Goal: Task Accomplishment & Management: Manage account settings

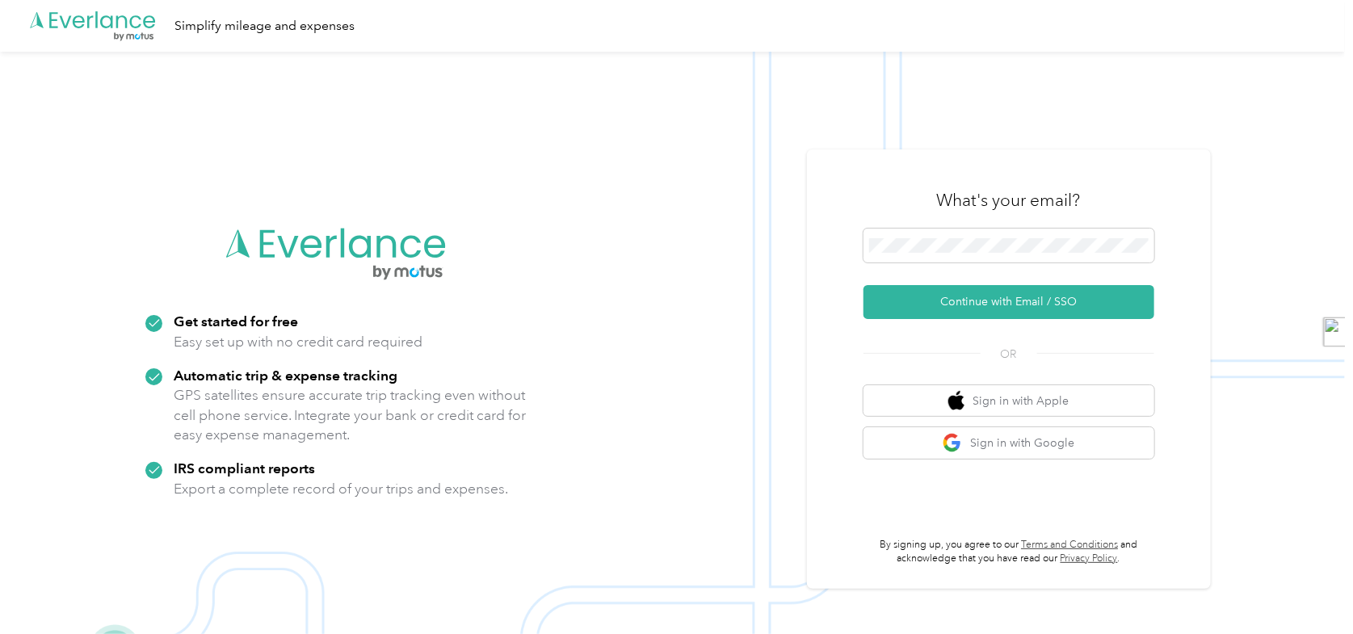
click at [986, 215] on div "What's your email?" at bounding box center [1008, 200] width 291 height 57
click at [904, 310] on button "Continue with Email / SSO" at bounding box center [1008, 302] width 291 height 34
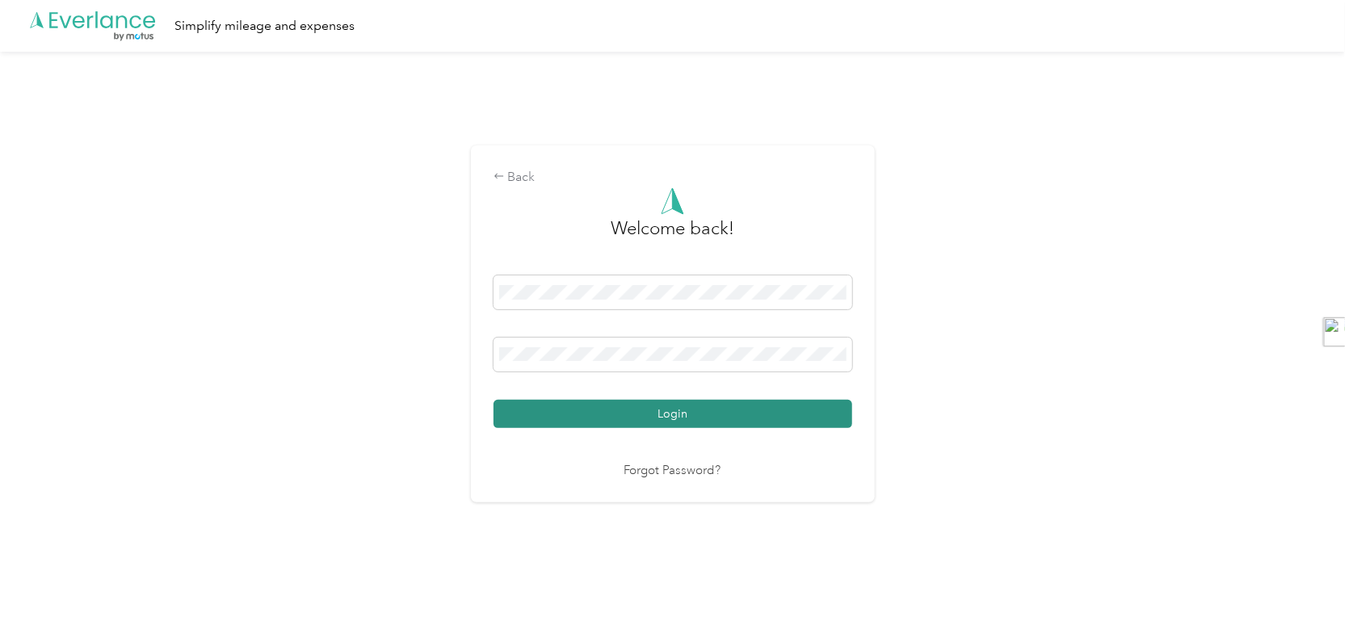
click at [683, 410] on button "Login" at bounding box center [673, 414] width 359 height 28
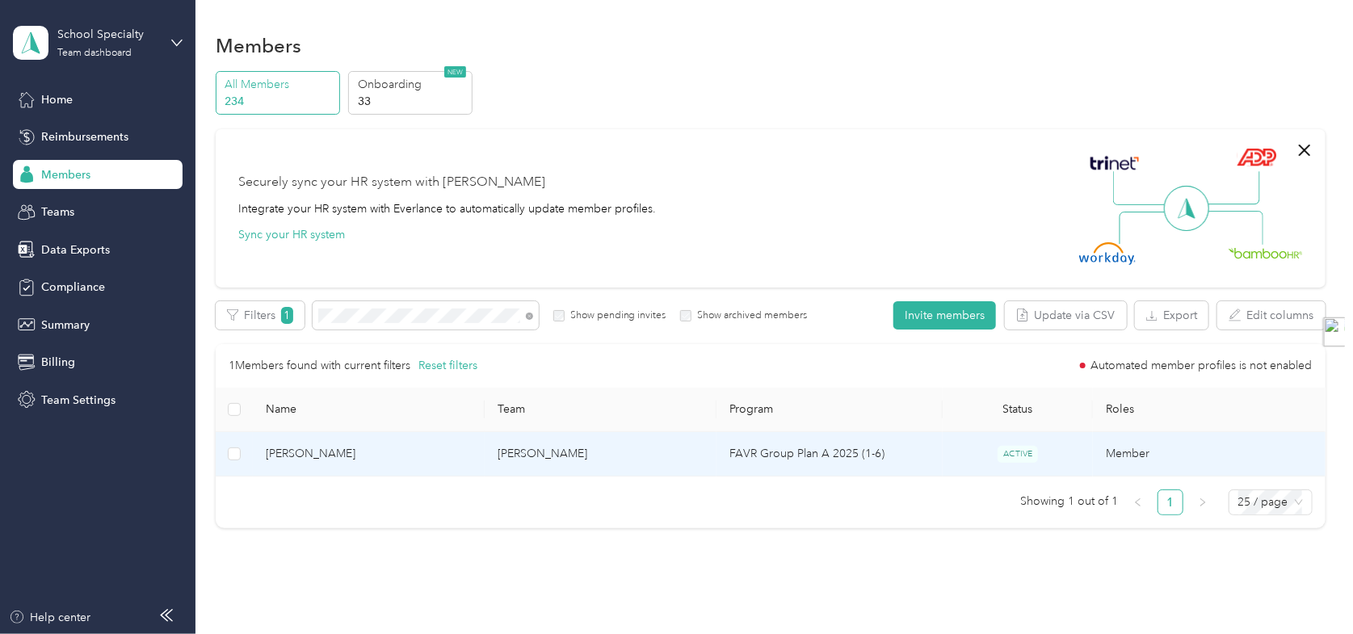
click at [345, 464] on td "[PERSON_NAME]" at bounding box center [369, 454] width 232 height 44
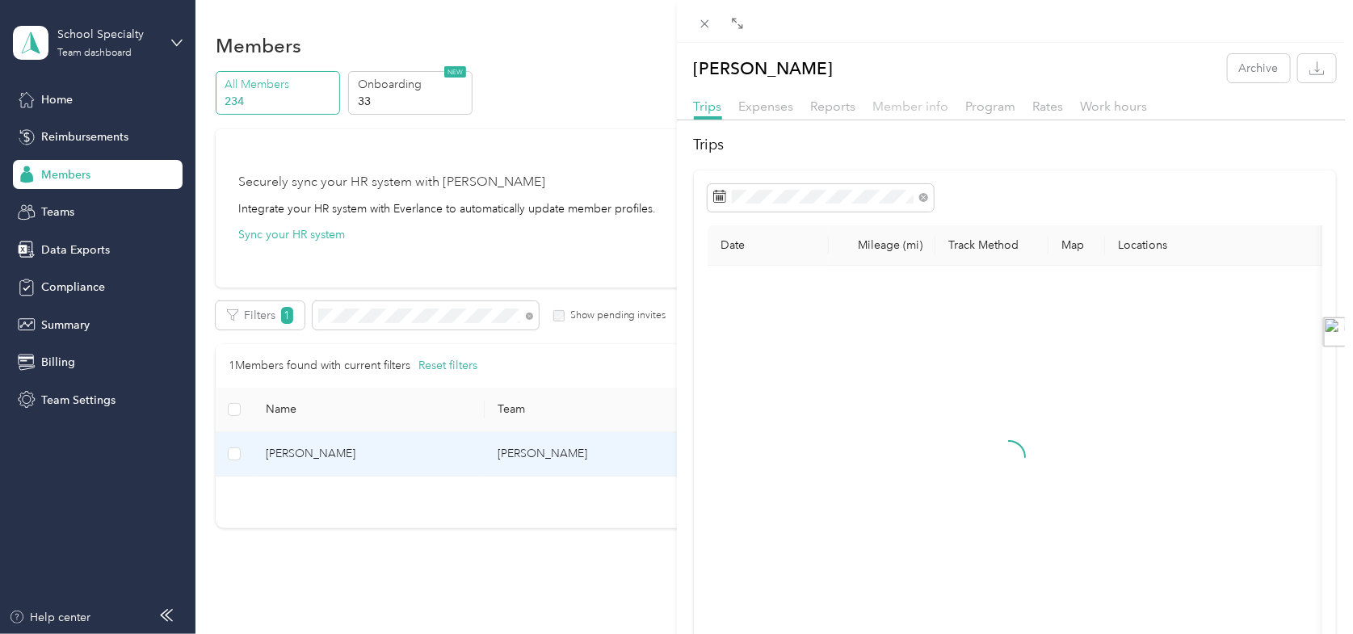
click at [900, 107] on span "Member info" at bounding box center [911, 106] width 76 height 15
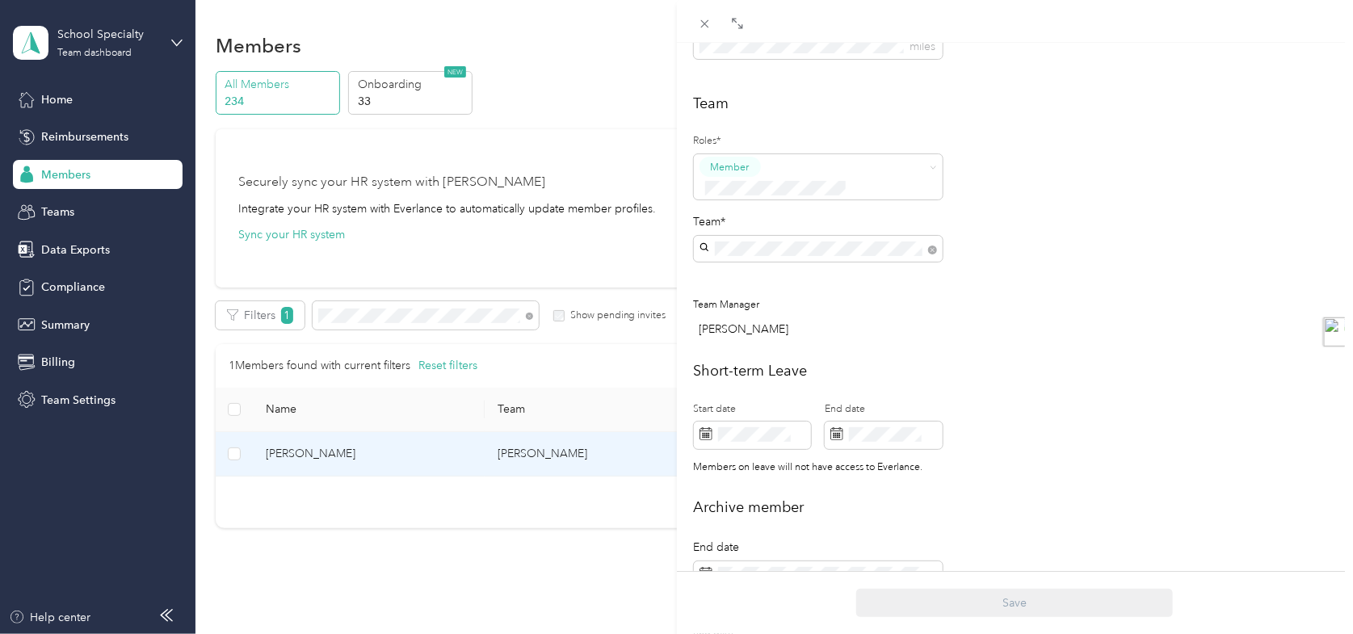
scroll to position [404, 0]
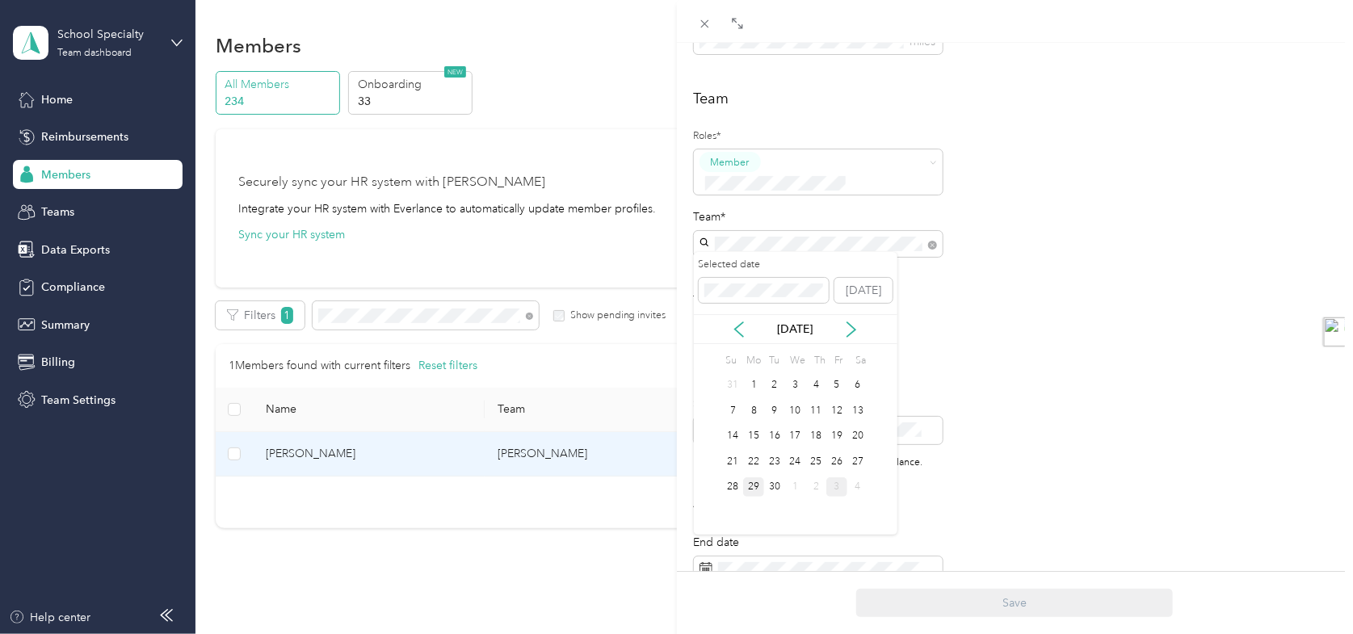
click at [837, 489] on div "3" at bounding box center [836, 487] width 21 height 20
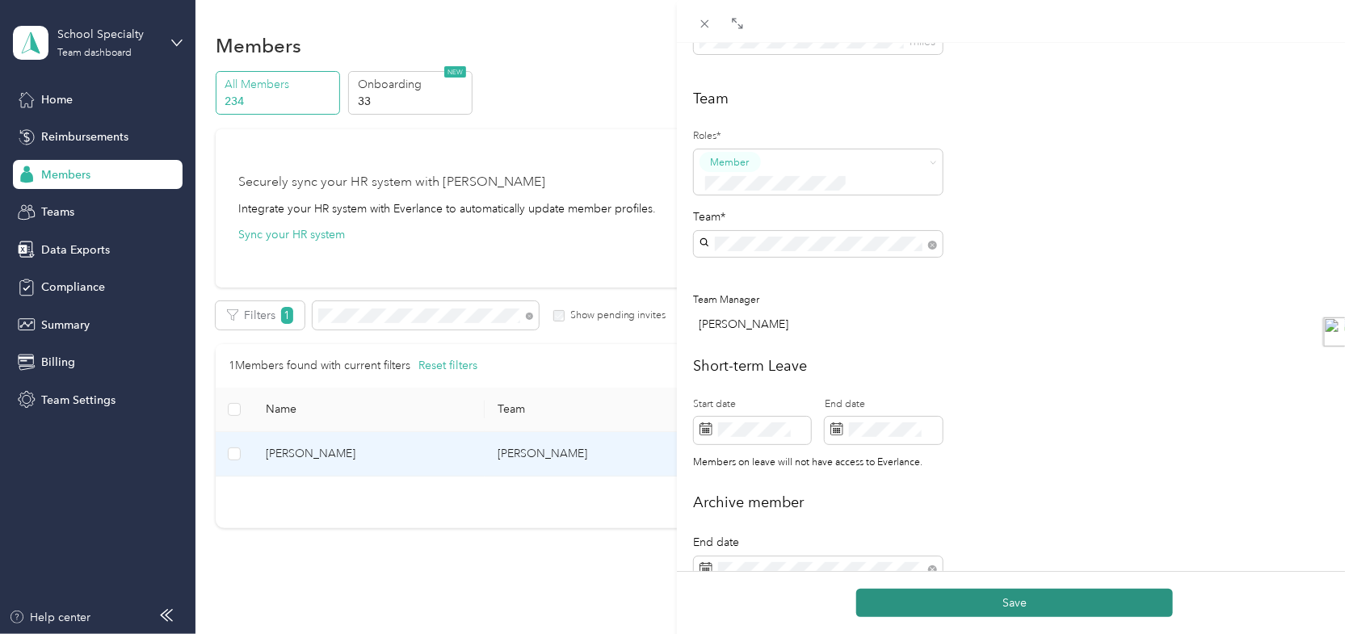
click at [1046, 609] on button "Save" at bounding box center [1014, 603] width 317 height 28
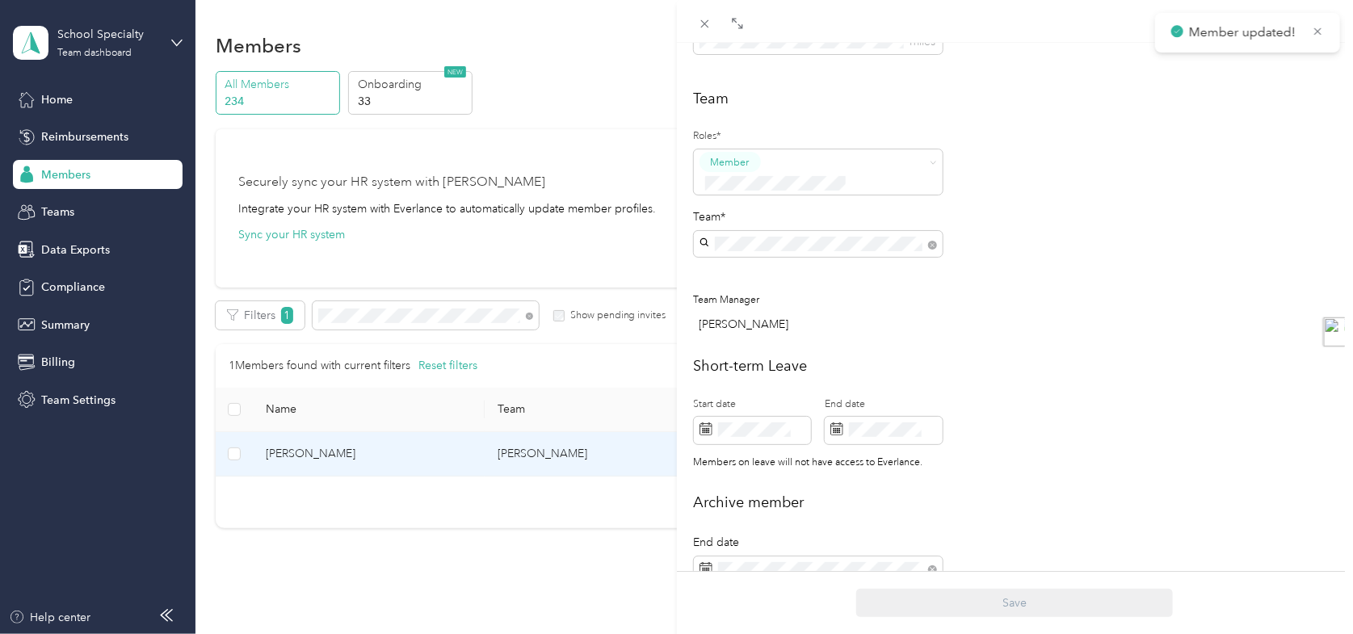
click at [74, 172] on div "[PERSON_NAME] Archive Trips Expenses Reports Member info Program Rates Work hou…" at bounding box center [676, 317] width 1353 height 634
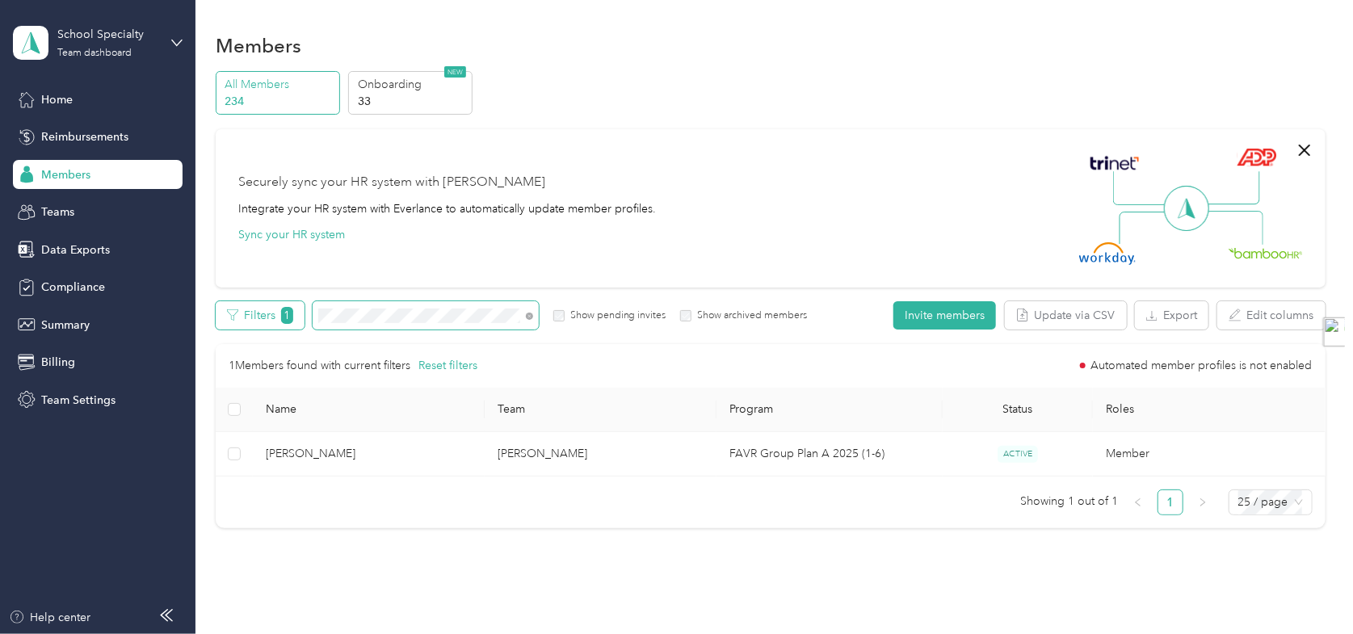
click at [238, 312] on div "Filters 1 Show pending invites Show archived members" at bounding box center [511, 315] width 591 height 28
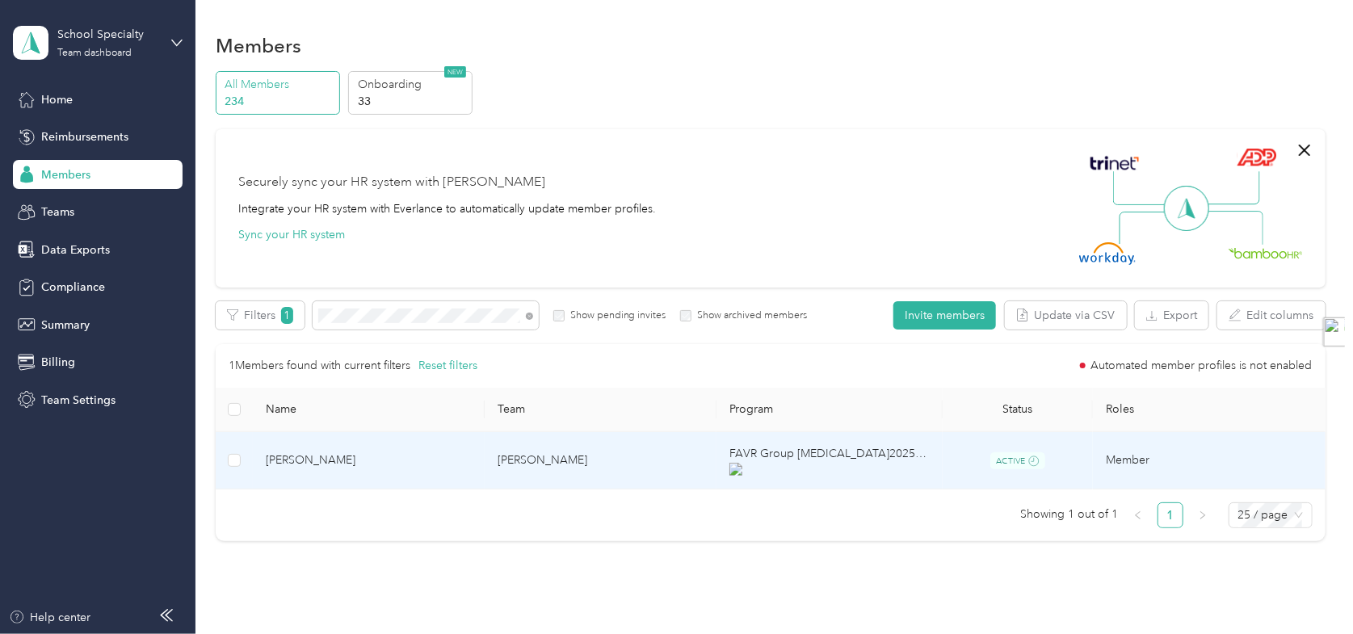
click at [687, 450] on td "[PERSON_NAME]" at bounding box center [601, 460] width 232 height 57
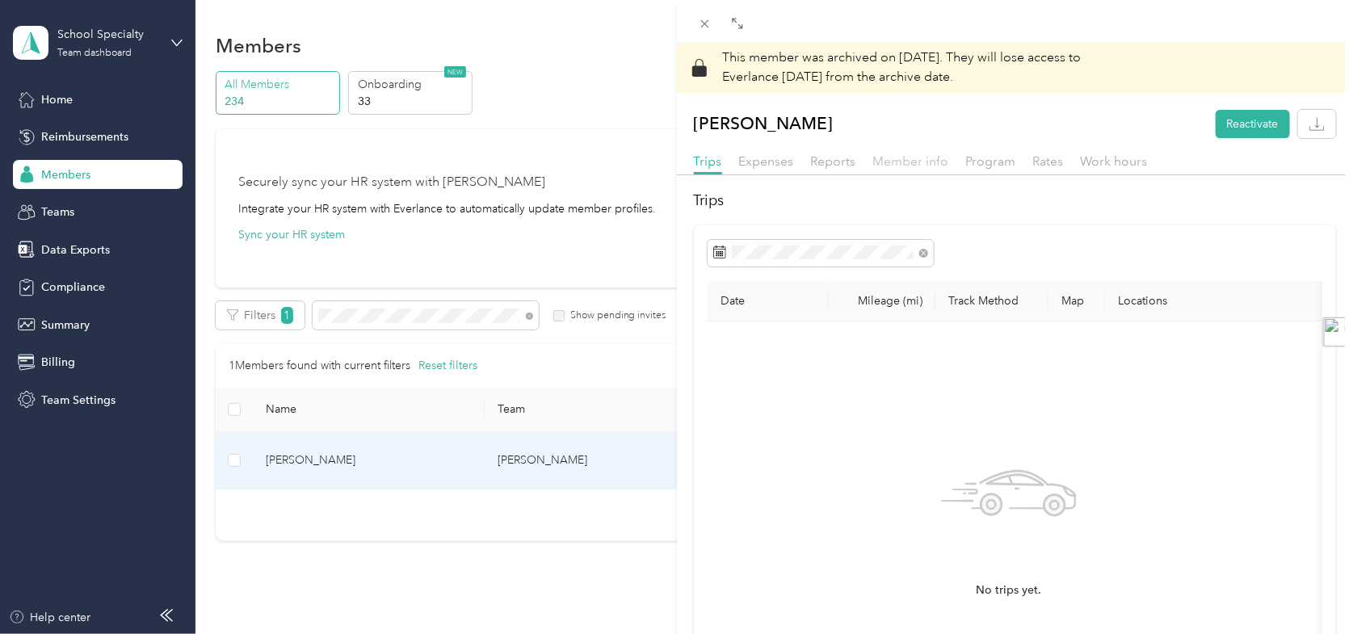
click at [909, 157] on span "Member info" at bounding box center [911, 160] width 76 height 15
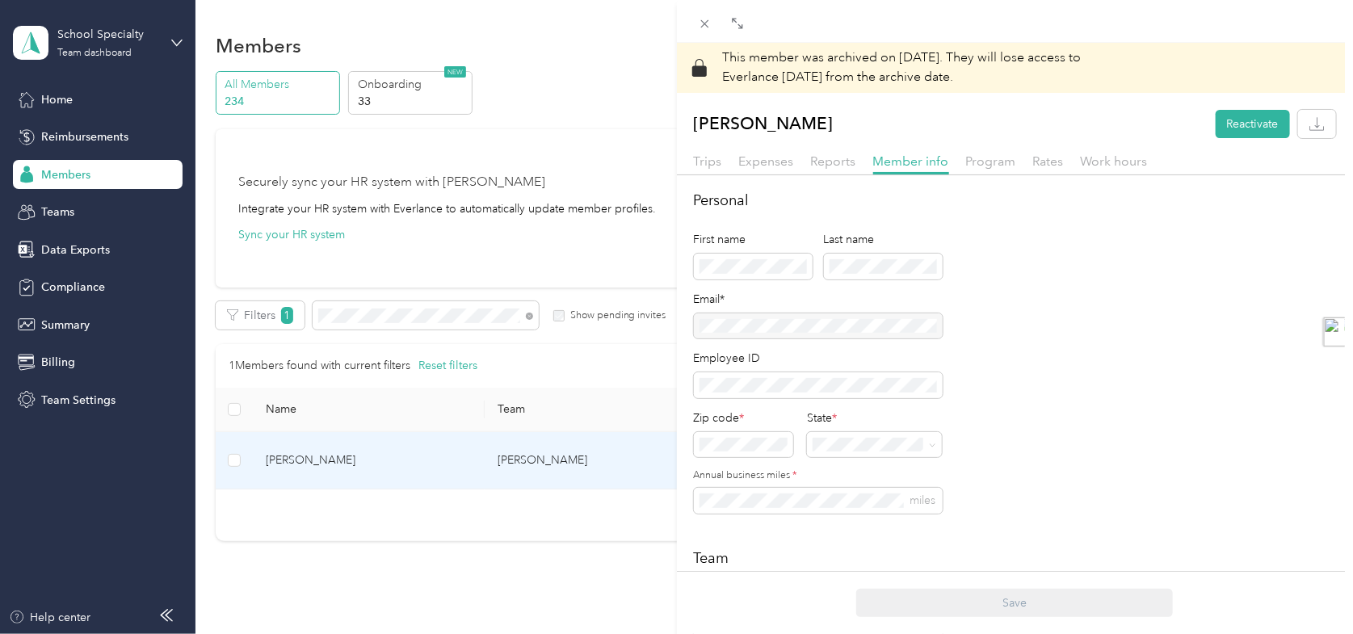
click at [62, 174] on div "This member was archived on [DATE] . They will lose access to Everlance [DATE] …" at bounding box center [676, 317] width 1353 height 634
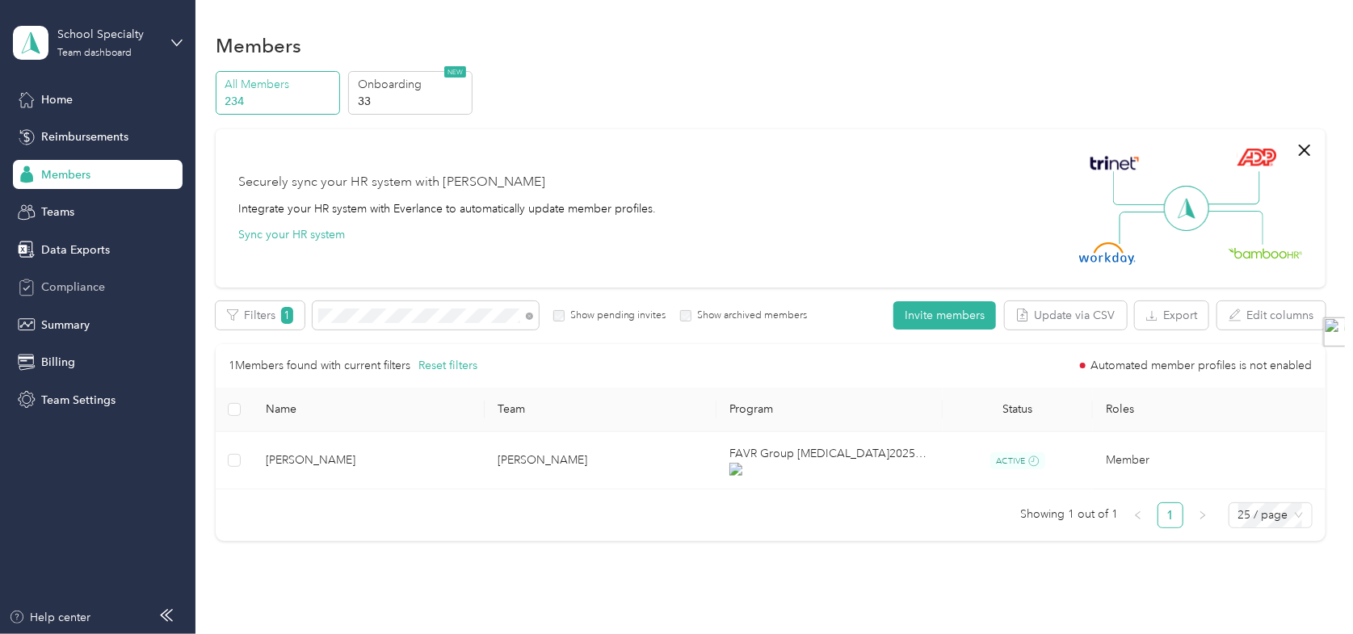
click at [69, 283] on span "Compliance" at bounding box center [73, 287] width 64 height 17
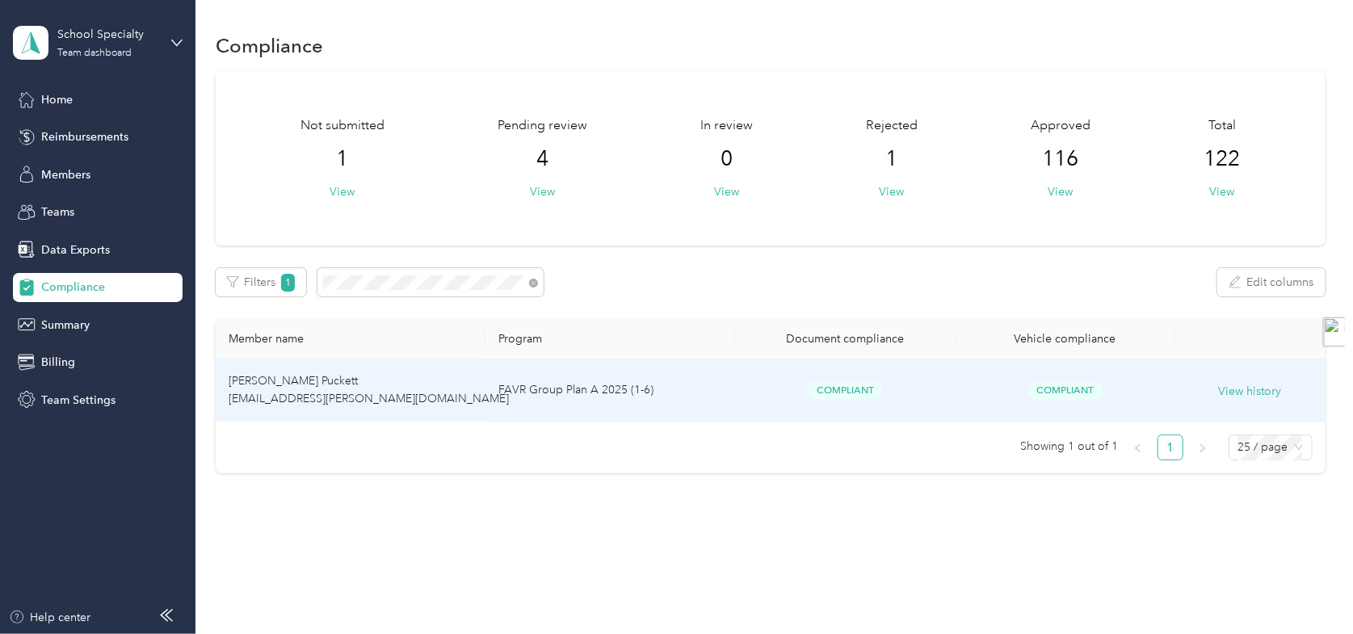
click at [386, 401] on span "[PERSON_NAME] Puckett [EMAIL_ADDRESS][PERSON_NAME][DOMAIN_NAME]" at bounding box center [369, 390] width 280 height 32
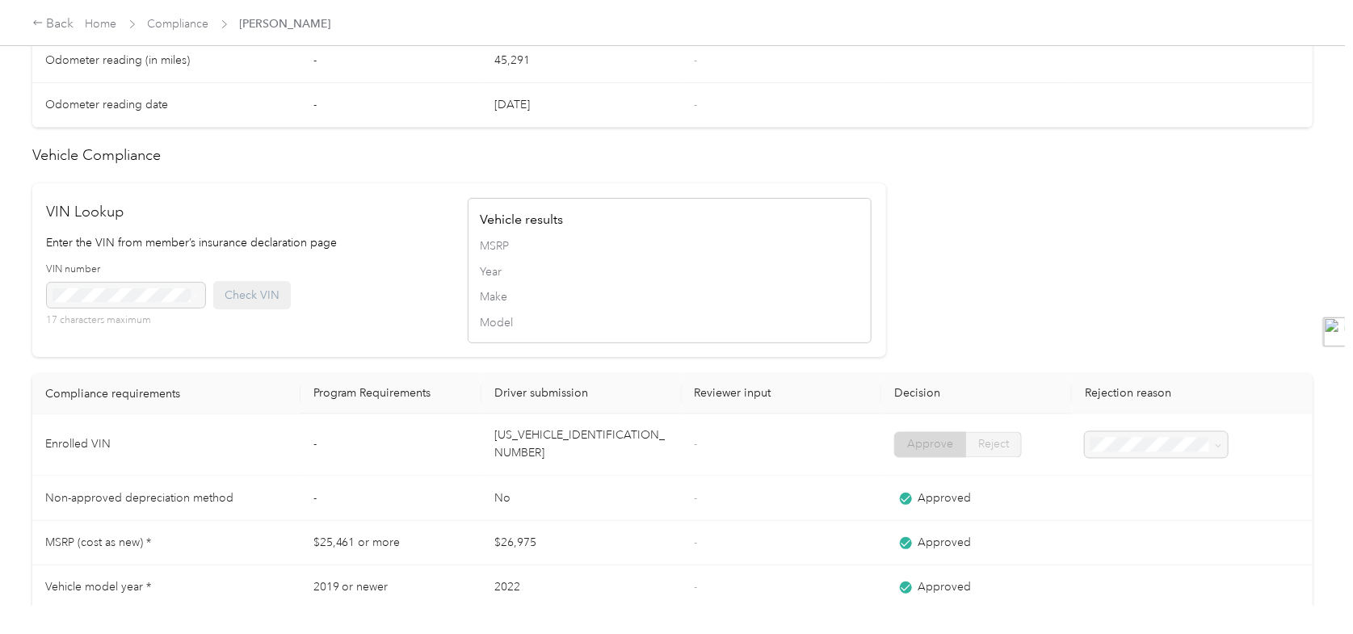
scroll to position [1373, 0]
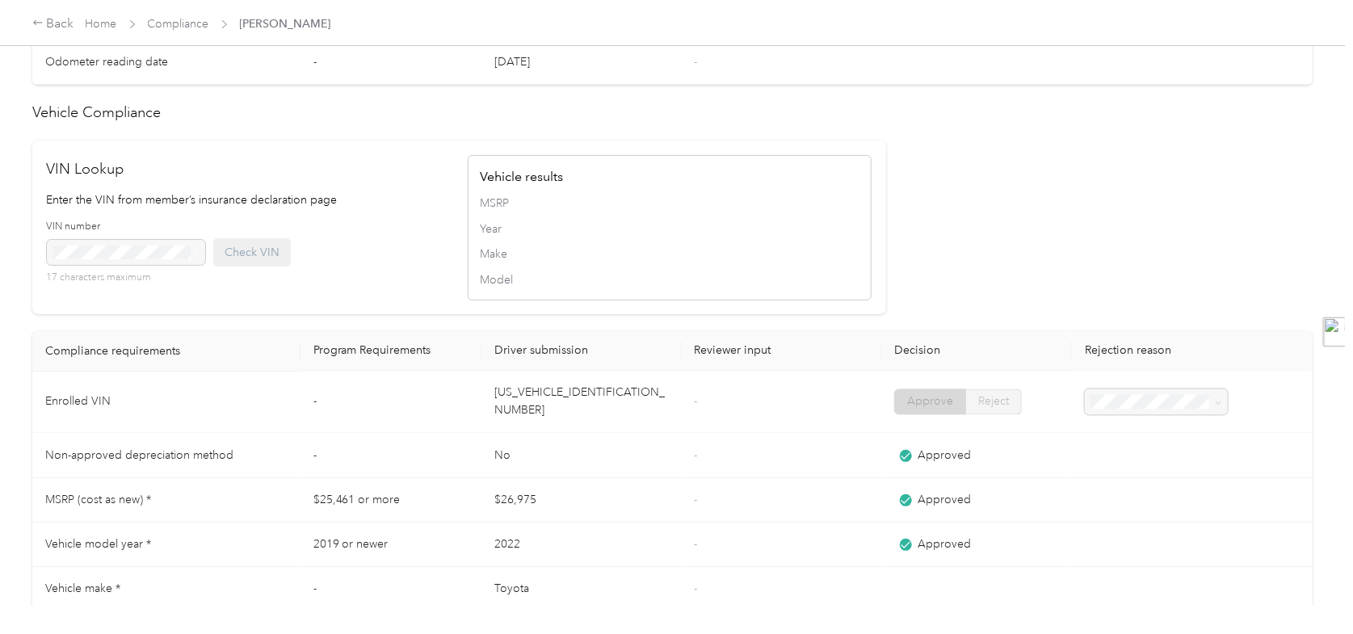
drag, startPoint x: 1137, startPoint y: 152, endPoint x: 1108, endPoint y: 150, distance: 29.1
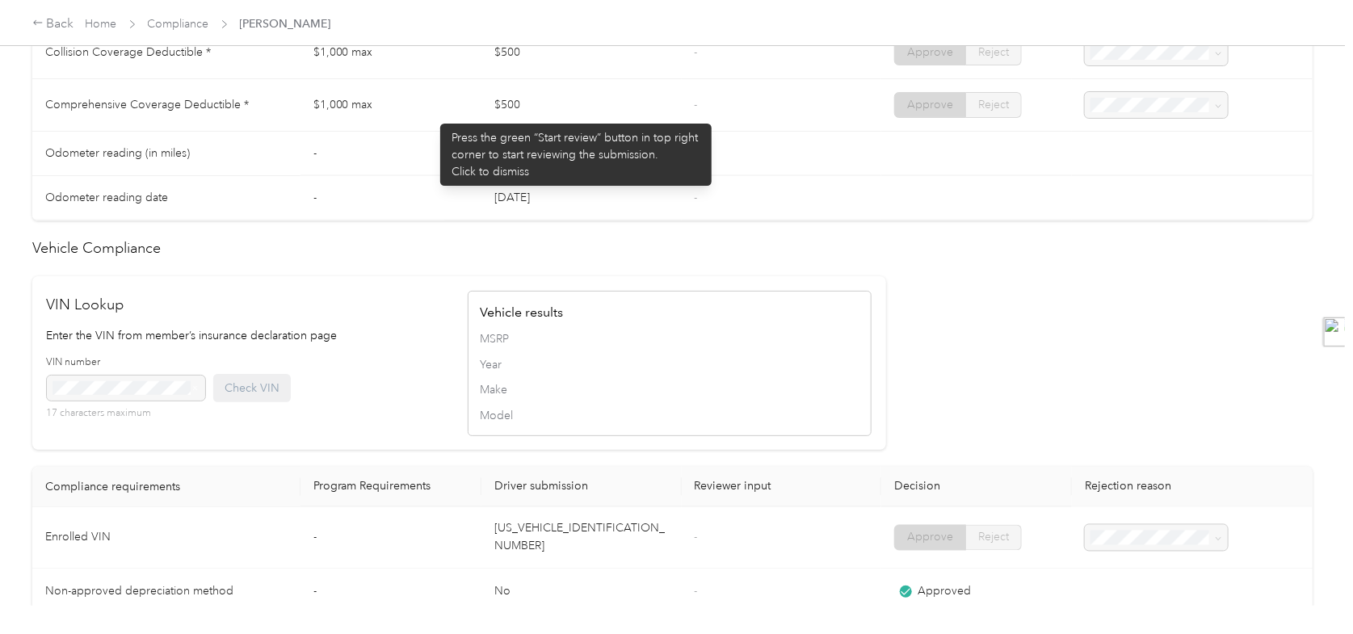
scroll to position [969, 0]
